Goal: Check status: Check status

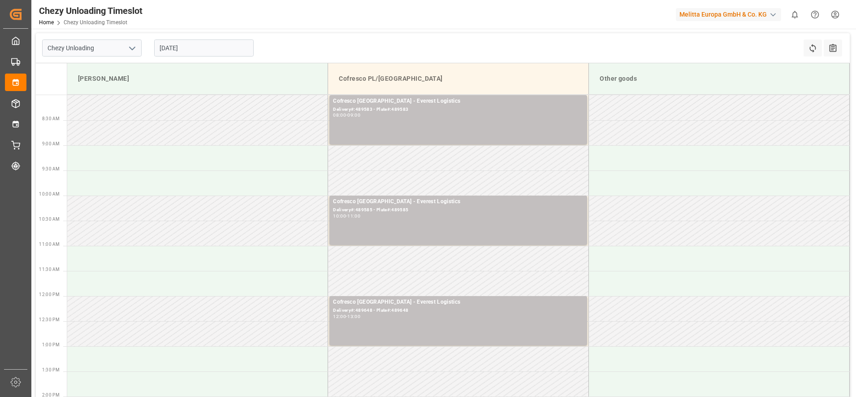
click at [177, 47] on input "[DATE]" at bounding box center [203, 47] width 99 height 17
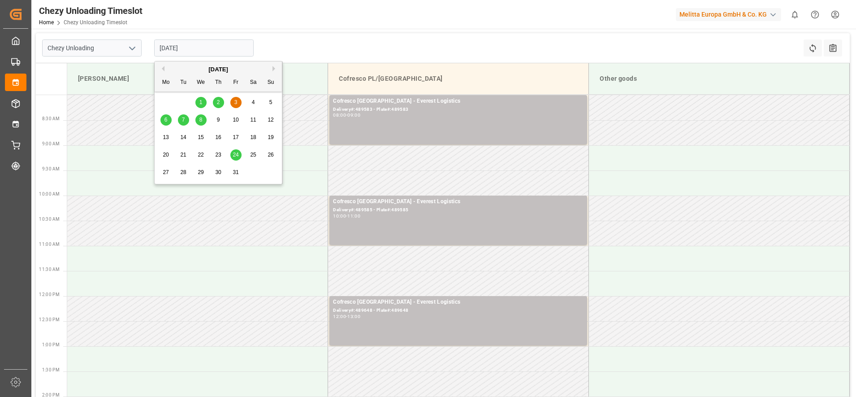
click at [198, 99] on div "1" at bounding box center [200, 102] width 11 height 11
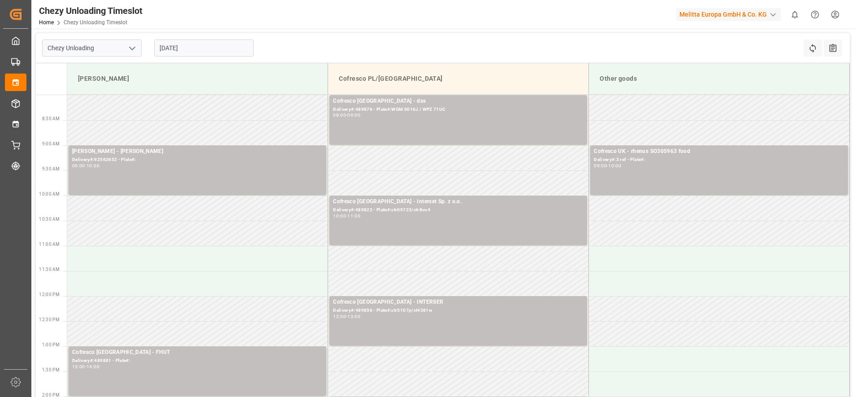
click at [170, 51] on input "[DATE]" at bounding box center [203, 47] width 99 height 17
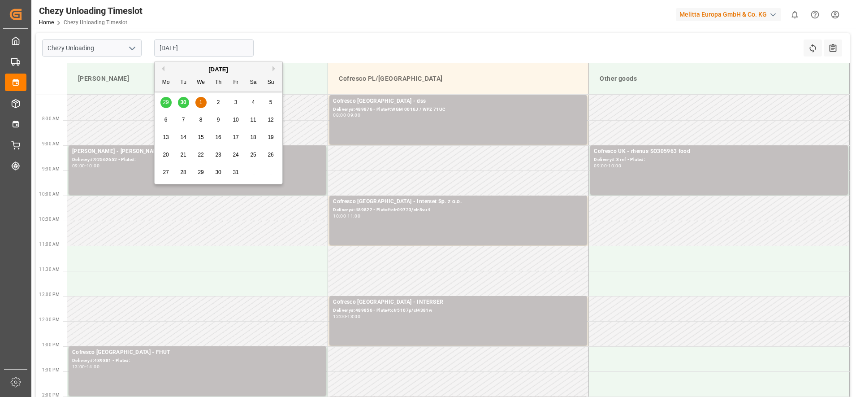
click at [161, 68] on button "Previous Month" at bounding box center [161, 68] width 5 height 5
click at [183, 172] on span "30" at bounding box center [183, 172] width 6 height 6
type input "[DATE]"
